Goal: Communication & Community: Answer question/provide support

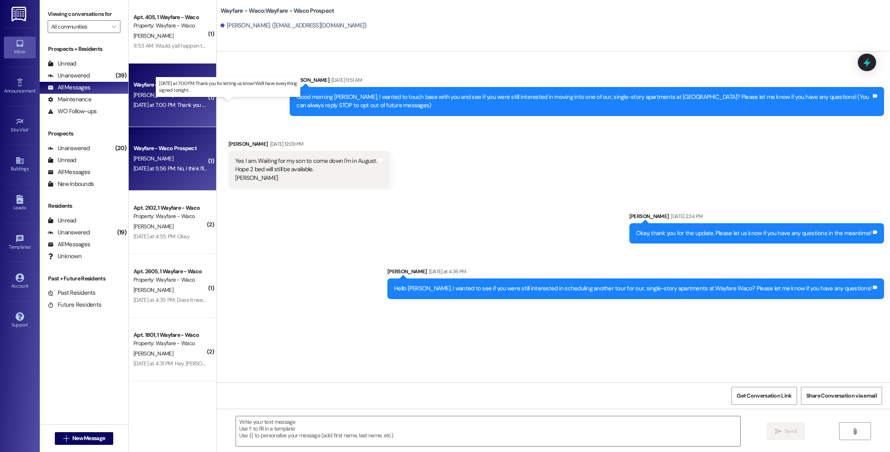
click at [180, 107] on div "[DATE] at 7:00 PM: Thank you for letting us know! We'll have everything signed …" at bounding box center [232, 104] width 196 height 7
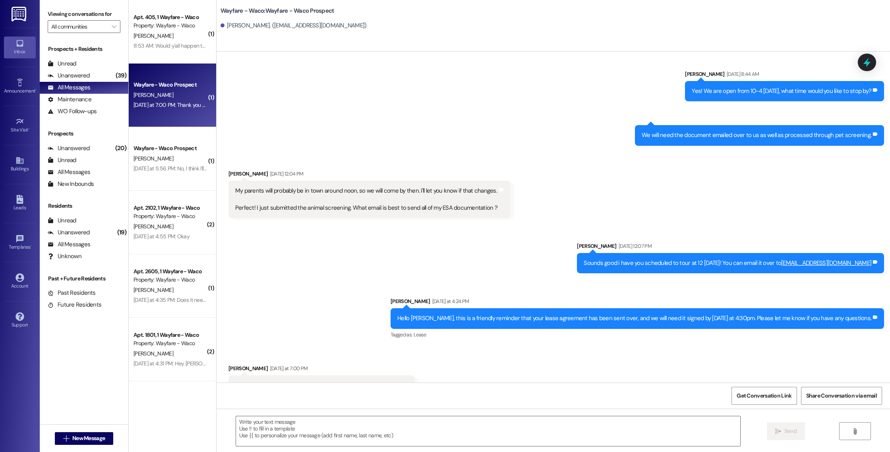
scroll to position [1096, 0]
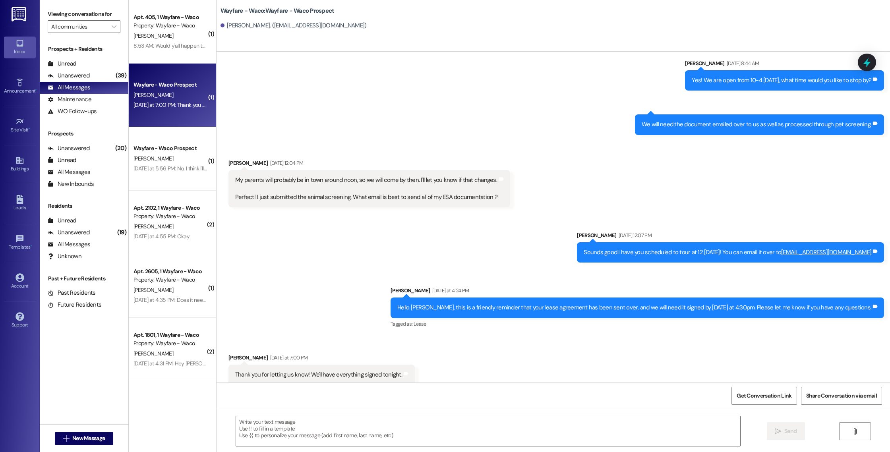
click at [328, 414] on div " Send " at bounding box center [554, 439] width 674 height 60
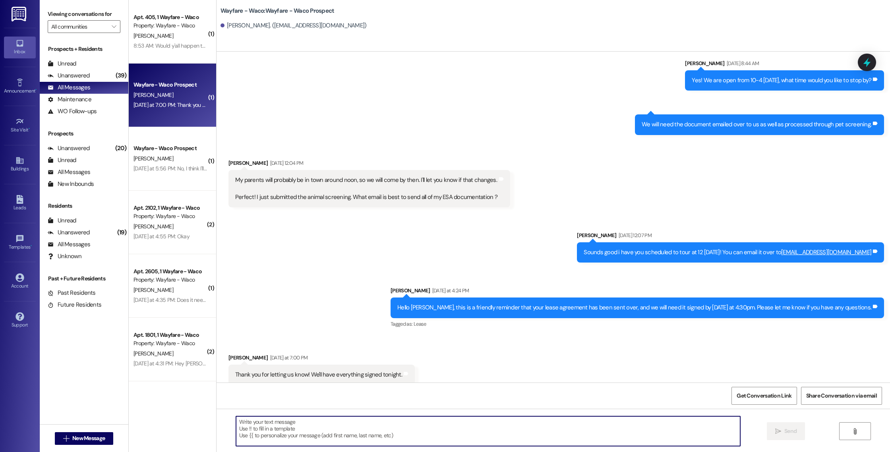
click at [330, 427] on textarea at bounding box center [488, 432] width 504 height 30
type textarea "We got it thank you!!"
click at [770, 432] on button " Send" at bounding box center [786, 432] width 39 height 18
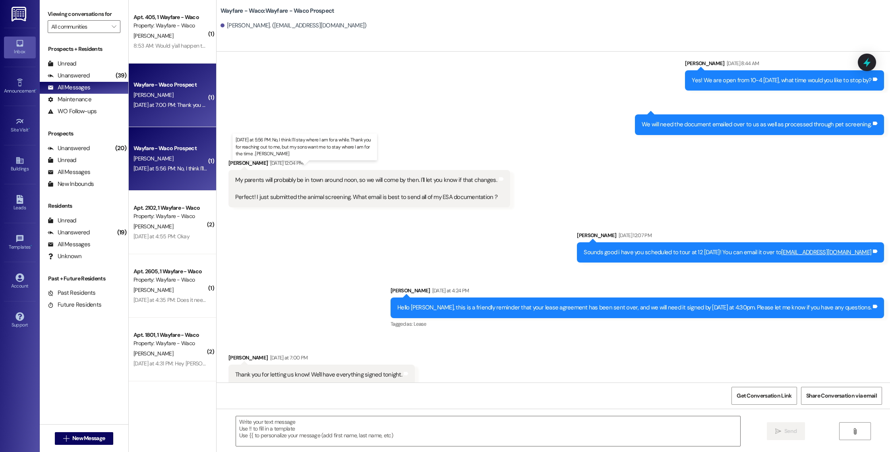
click at [182, 167] on div "[DATE] at 5:56 PM: No, I think I'll stay where I am for a while. Thank you for …" at bounding box center [323, 168] width 379 height 7
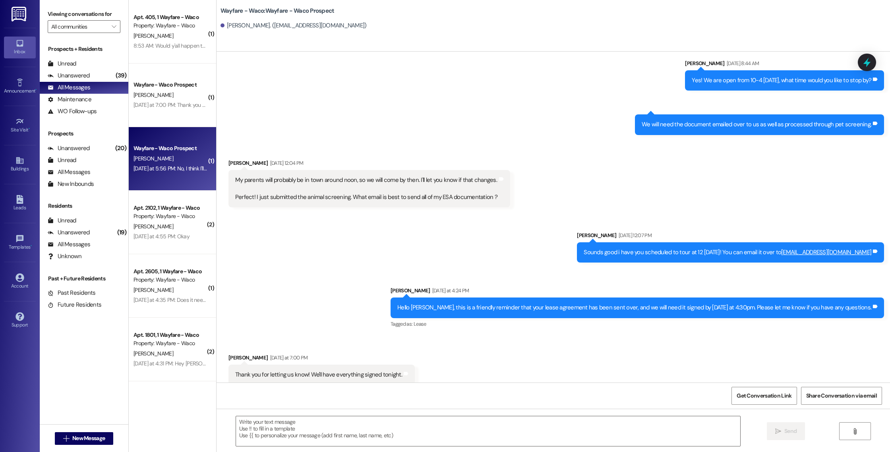
scroll to position [0, 0]
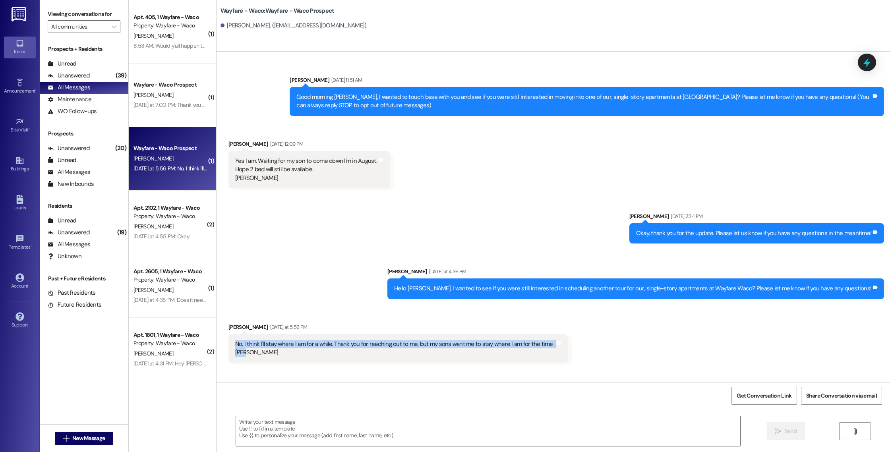
drag, startPoint x: 242, startPoint y: 356, endPoint x: 227, endPoint y: 342, distance: 20.8
click at [229, 342] on div "No, I think I'll stay where I am for a while. Thank you for reaching out to me,…" at bounding box center [398, 348] width 339 height 29
copy div "No, I think I'll stay where I am for a while. Thank you for reaching out to me,…"
click at [229, 342] on div "No, I think I'll stay where I am for a while. Thank you for reaching out to me,…" at bounding box center [398, 348] width 339 height 29
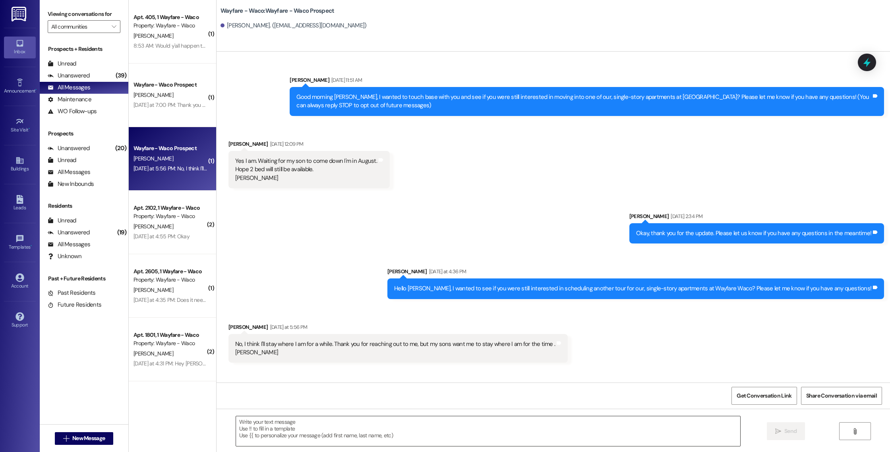
click at [303, 437] on textarea at bounding box center [488, 432] width 504 height 30
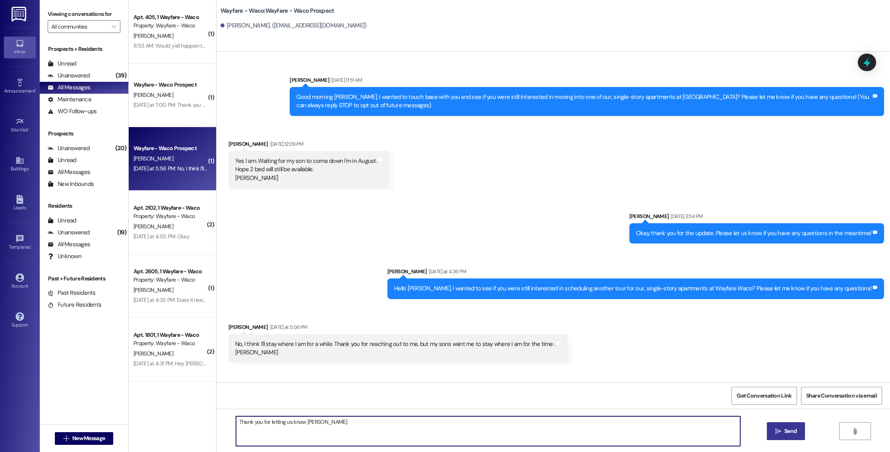
type textarea "Thank you for letting us know [PERSON_NAME]."
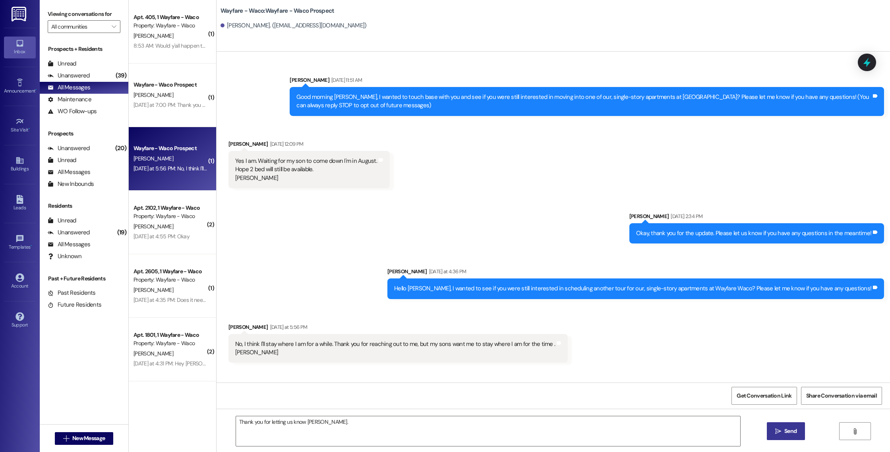
click at [768, 432] on button " Send" at bounding box center [786, 432] width 39 height 18
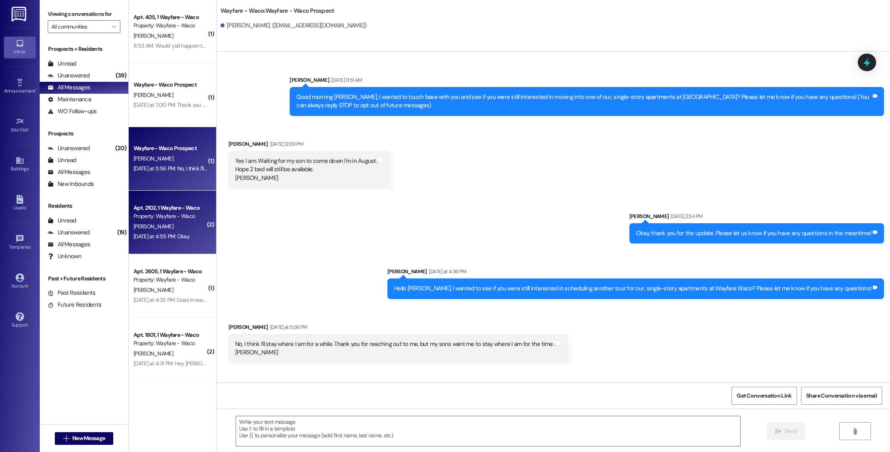
click at [137, 225] on span "[PERSON_NAME]" at bounding box center [154, 226] width 40 height 7
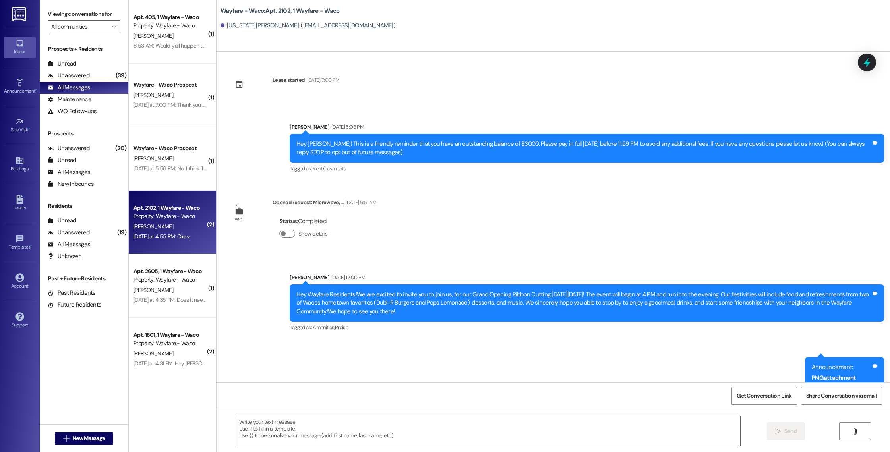
scroll to position [3623, 0]
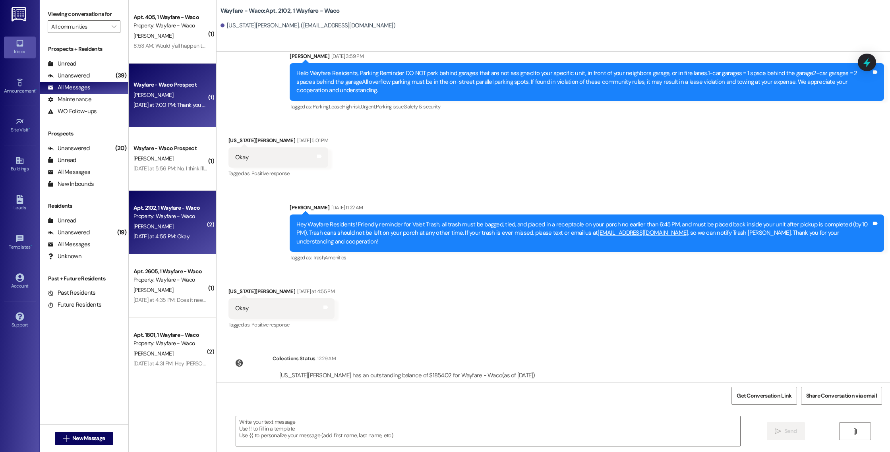
click at [183, 112] on div "Wayfare - Waco Prospect [PERSON_NAME] [DATE] at 7:00 PM: Thank you for letting …" at bounding box center [172, 96] width 87 height 64
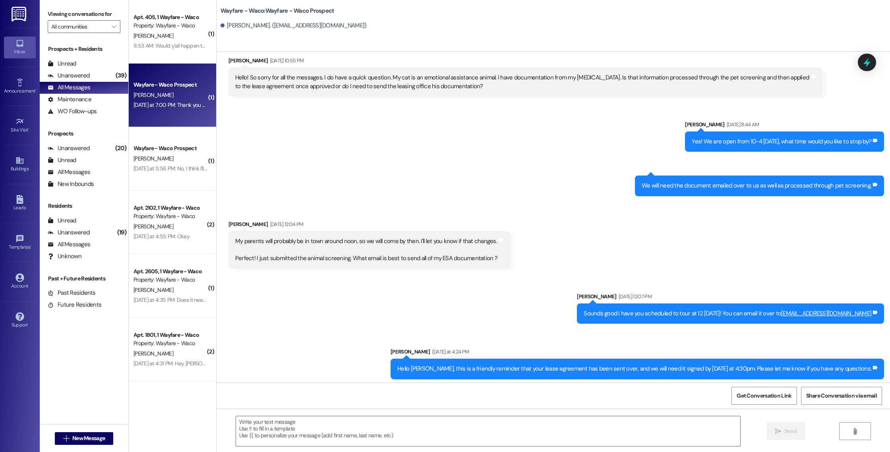
scroll to position [1096, 0]
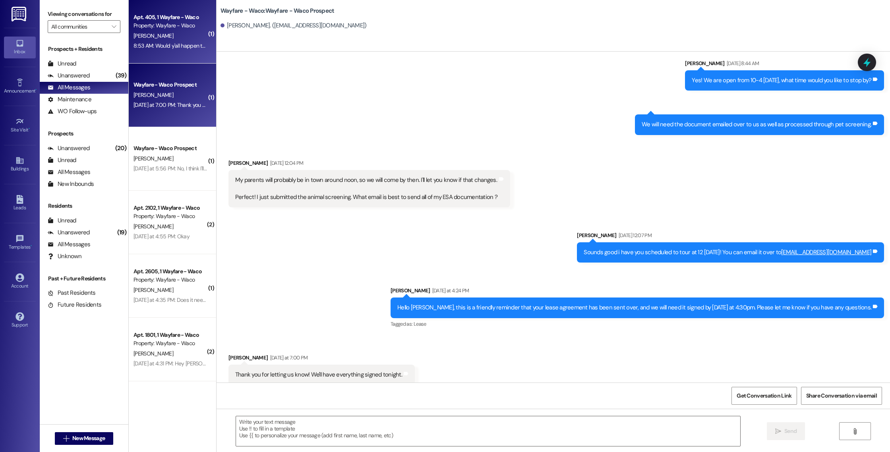
click at [171, 24] on div "Property: Wayfare - Waco" at bounding box center [171, 25] width 74 height 8
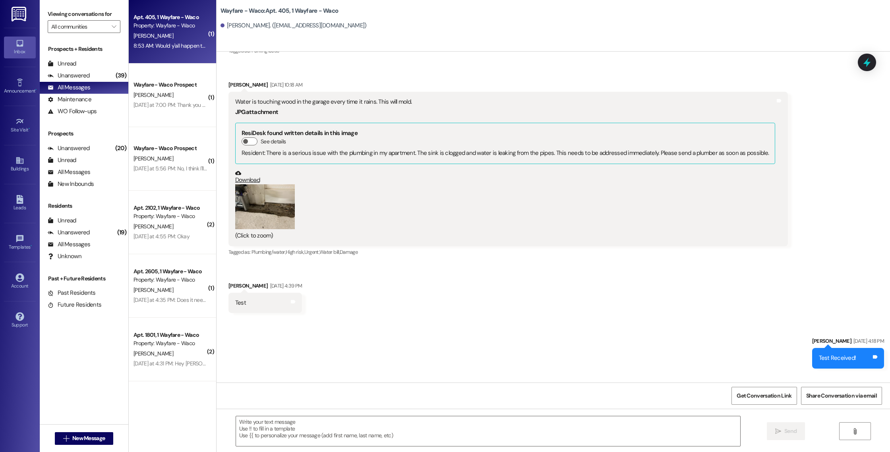
scroll to position [4812, 0]
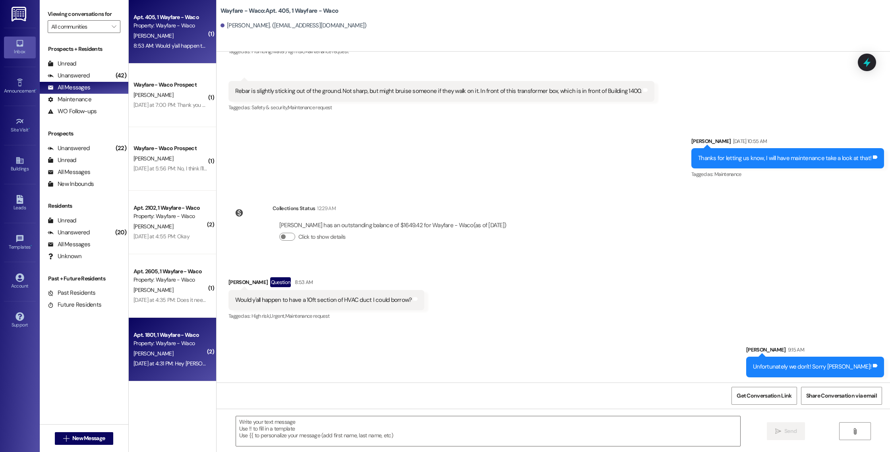
click at [154, 354] on span "[PERSON_NAME]" at bounding box center [154, 353] width 40 height 7
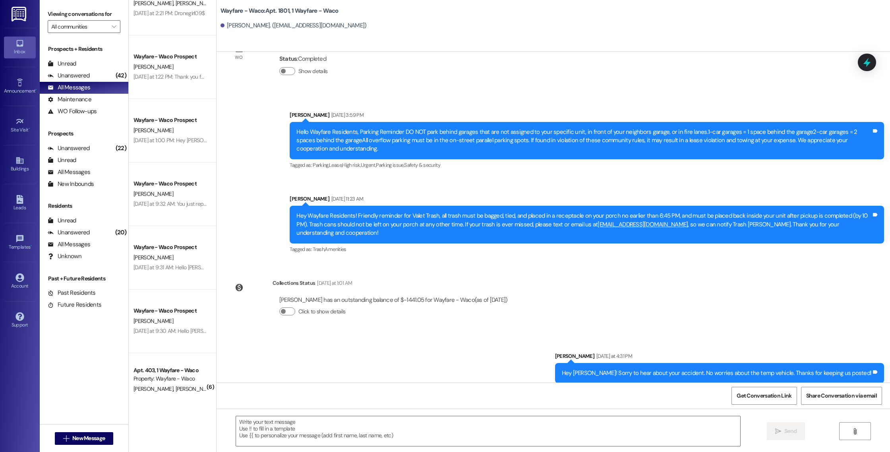
scroll to position [793, 0]
click at [173, 131] on div "[PERSON_NAME]" at bounding box center [170, 129] width 75 height 10
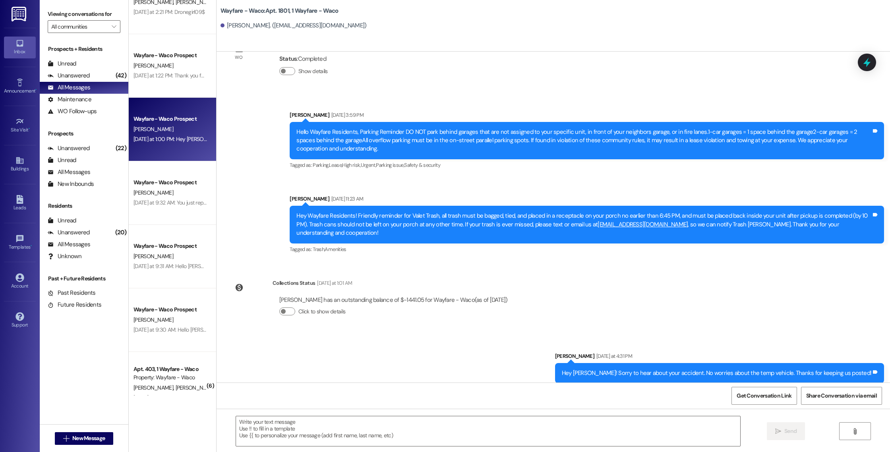
scroll to position [308, 0]
